Goal: Entertainment & Leisure: Consume media (video, audio)

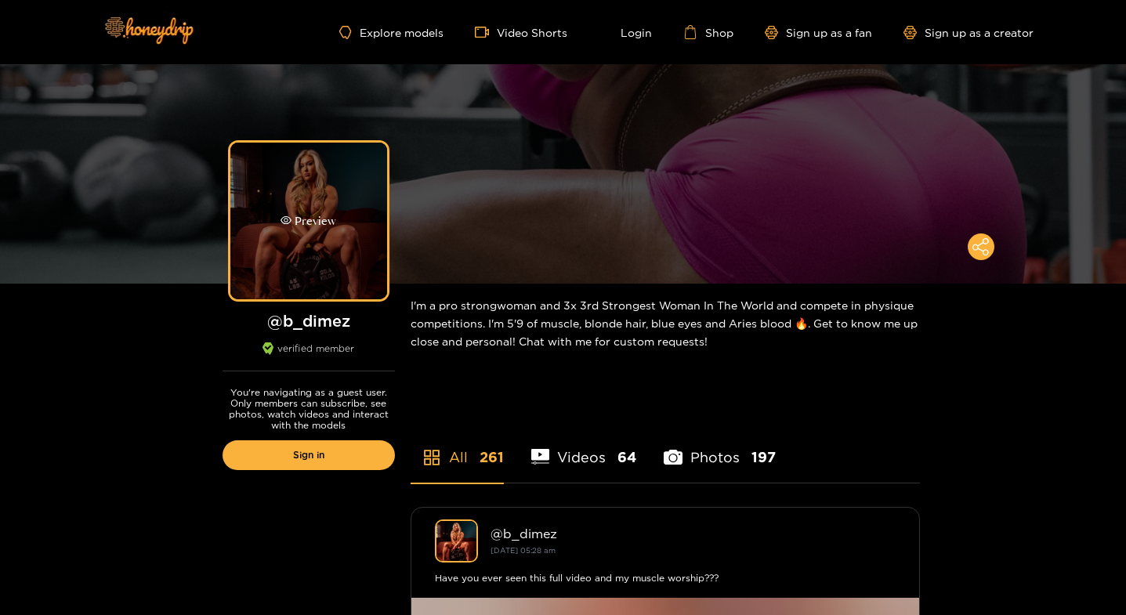
scroll to position [314, 0]
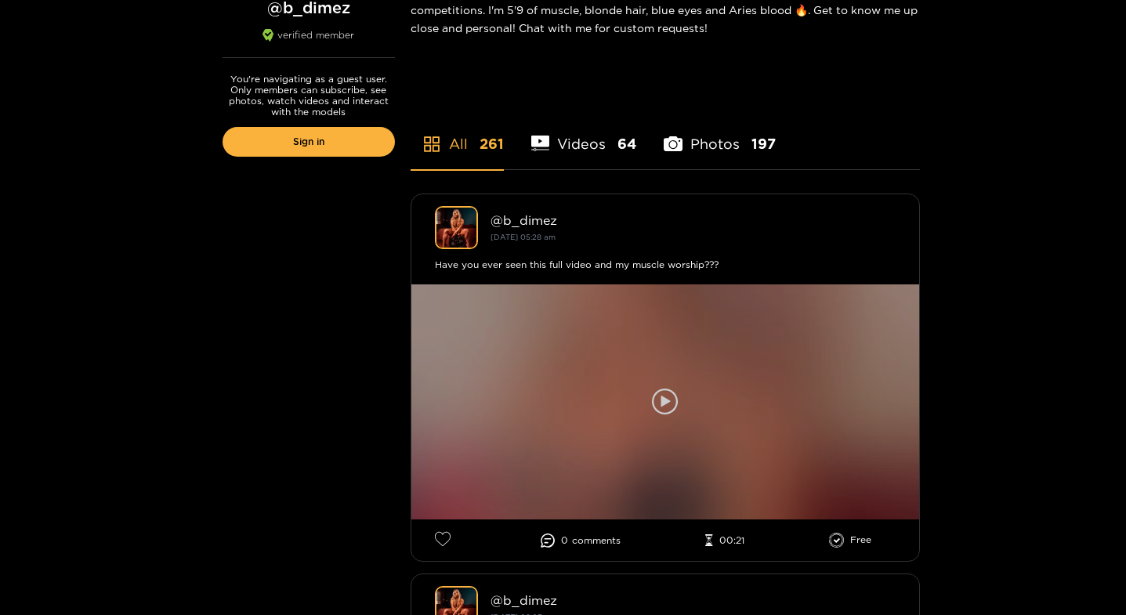
click at [686, 405] on div at bounding box center [666, 402] width 508 height 235
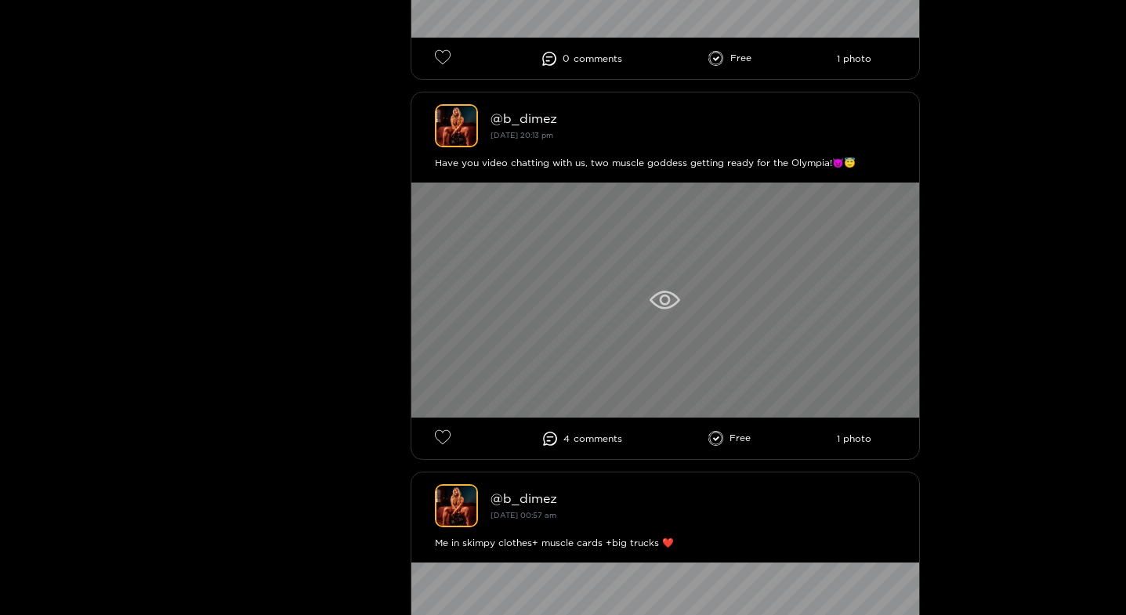
scroll to position [1568, 0]
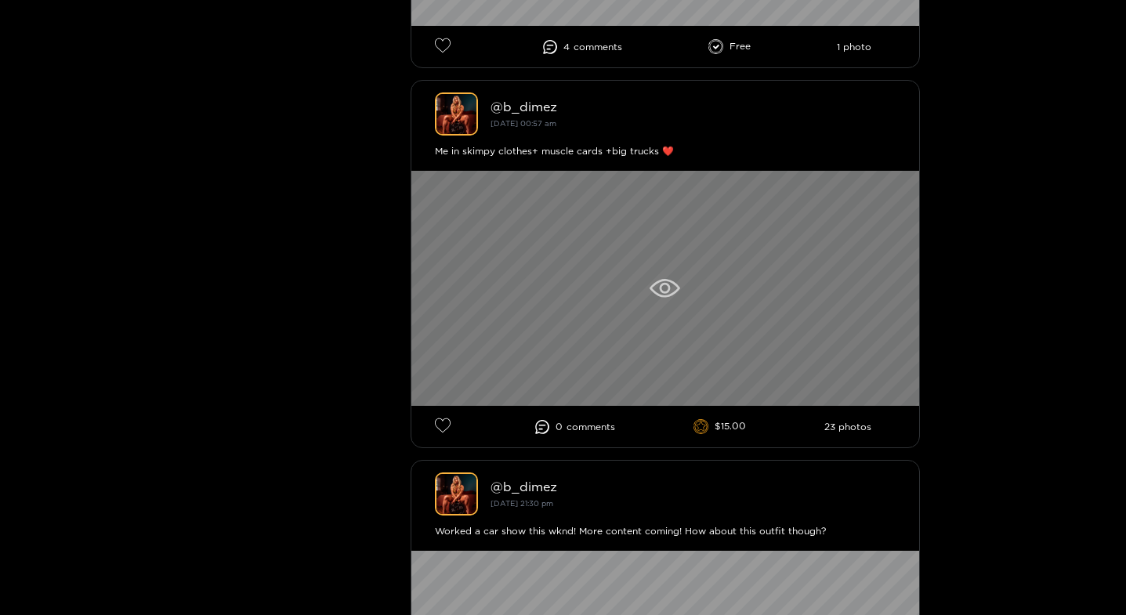
click at [663, 285] on icon at bounding box center [664, 288] width 11 height 11
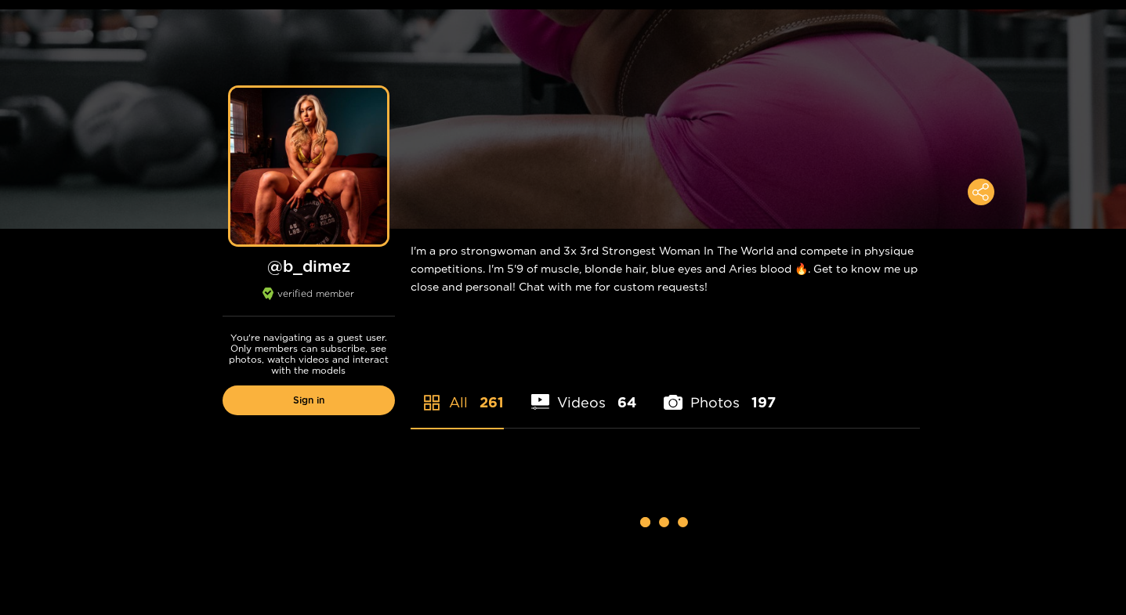
scroll to position [78, 0]
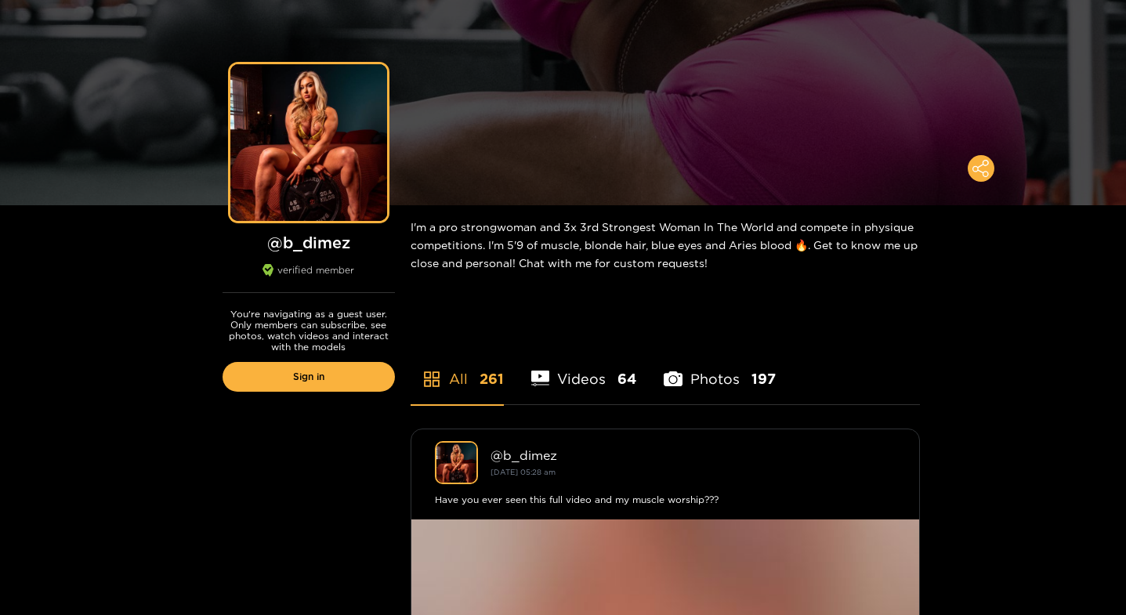
click at [587, 379] on li "Videos 64" at bounding box center [584, 369] width 106 height 71
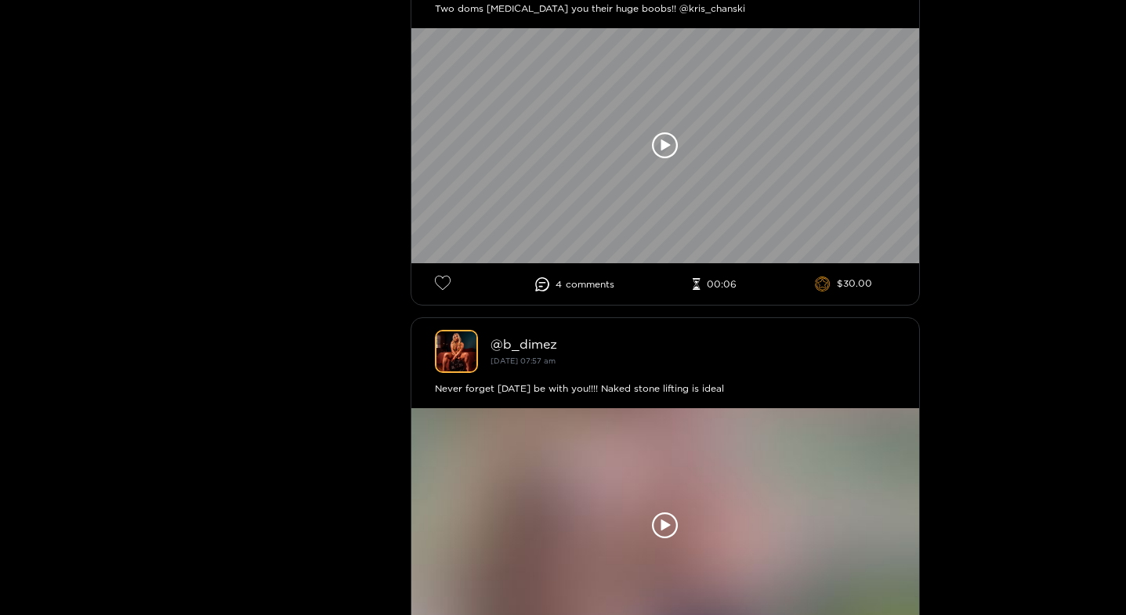
scroll to position [1881, 0]
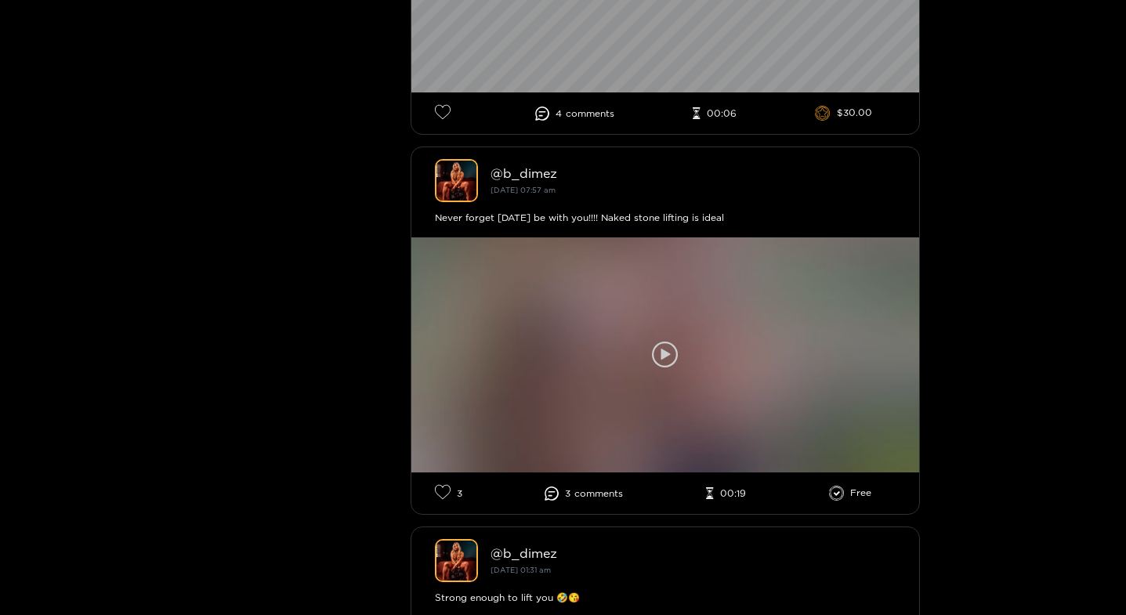
click at [671, 355] on icon at bounding box center [665, 355] width 27 height 27
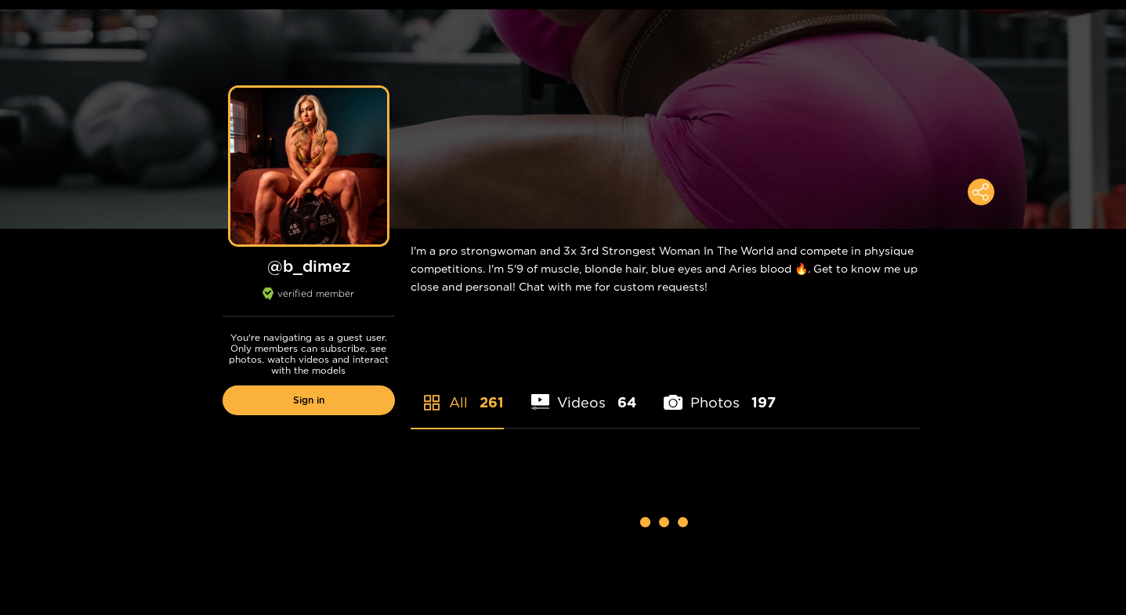
scroll to position [78, 0]
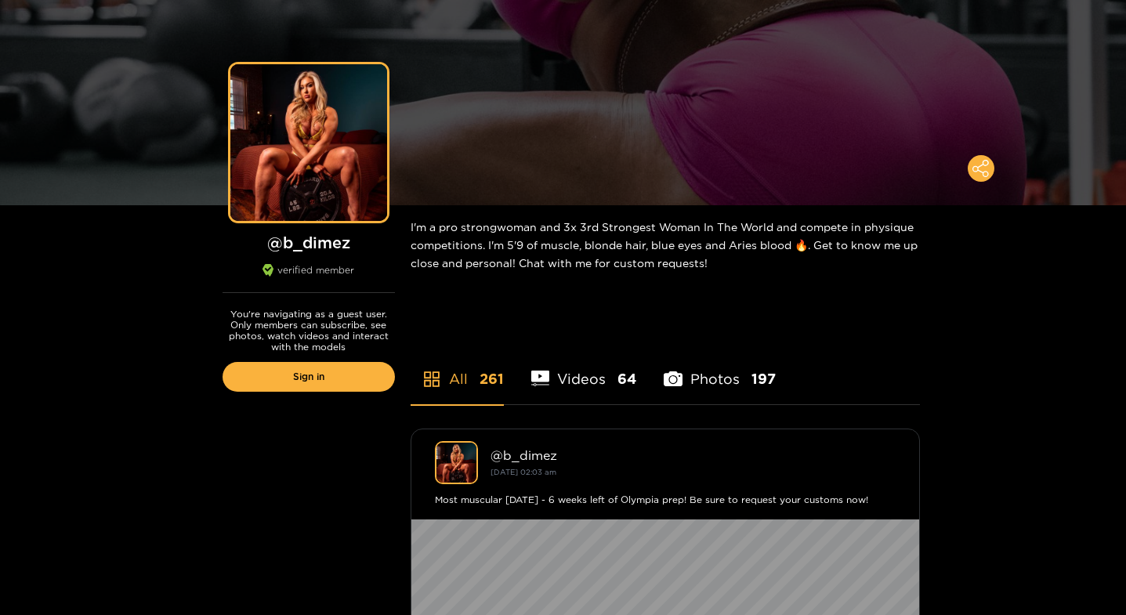
click at [565, 372] on li "Videos 64" at bounding box center [584, 369] width 106 height 71
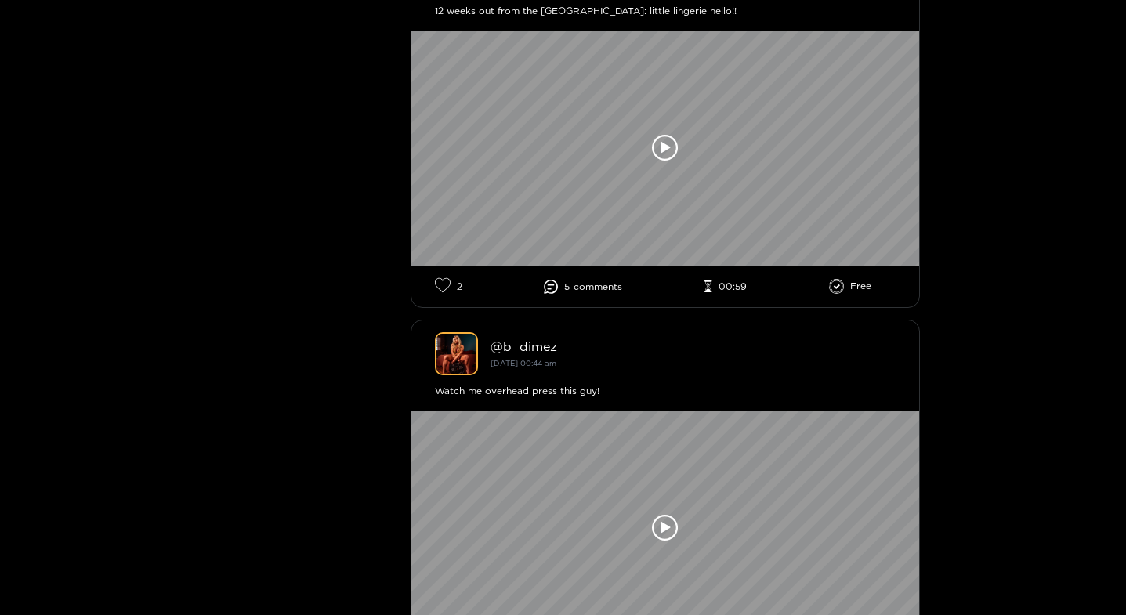
scroll to position [941, 0]
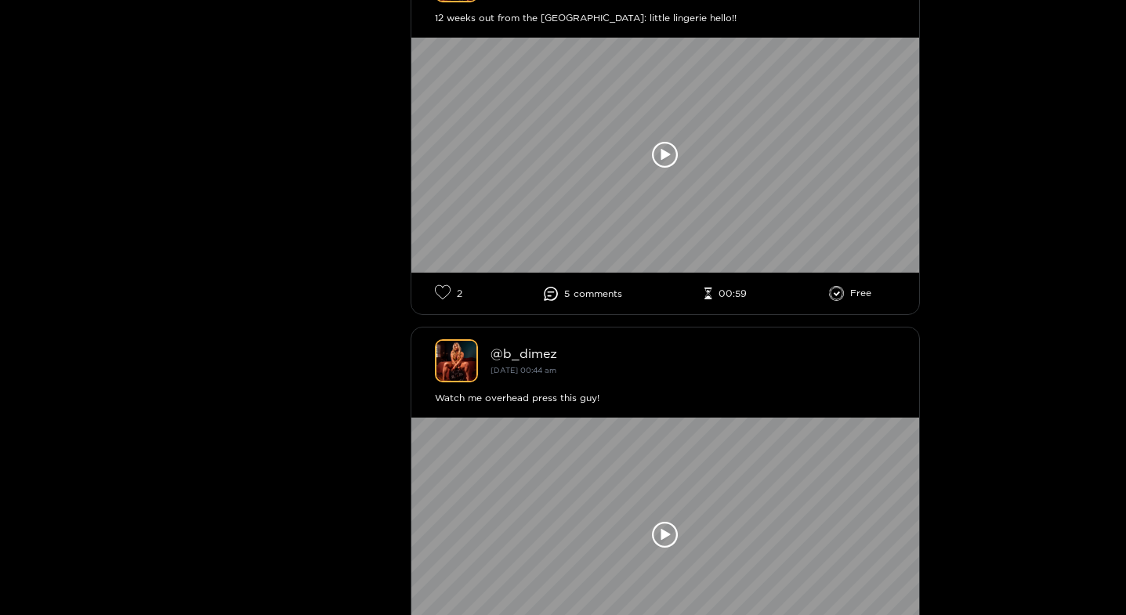
click at [861, 297] on li "Free" at bounding box center [850, 294] width 43 height 16
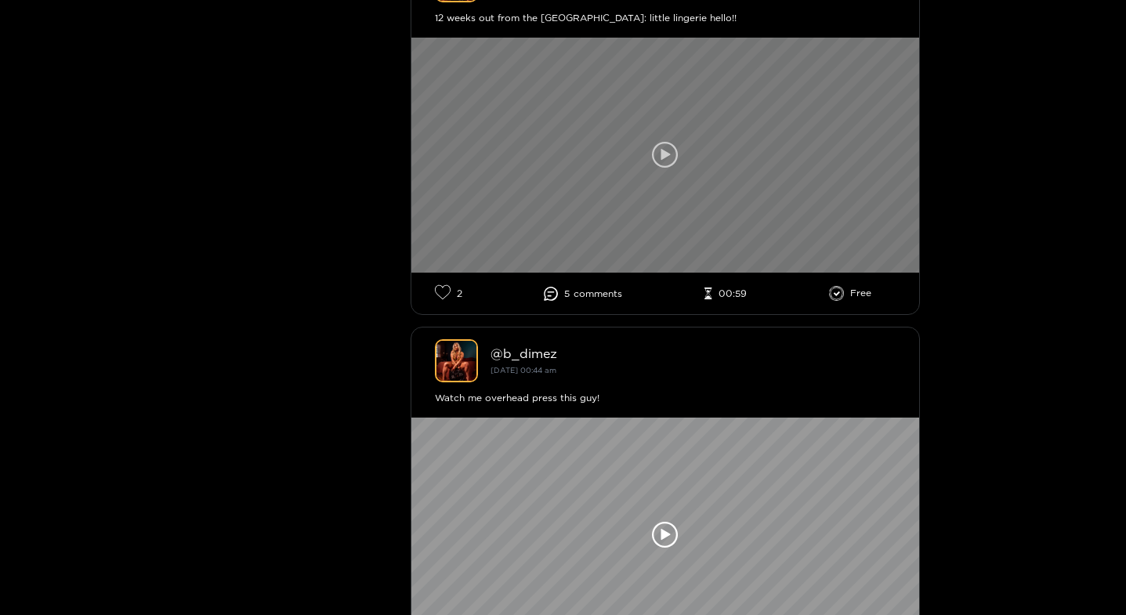
click at [676, 154] on icon at bounding box center [665, 155] width 27 height 27
